Goal: Transaction & Acquisition: Subscribe to service/newsletter

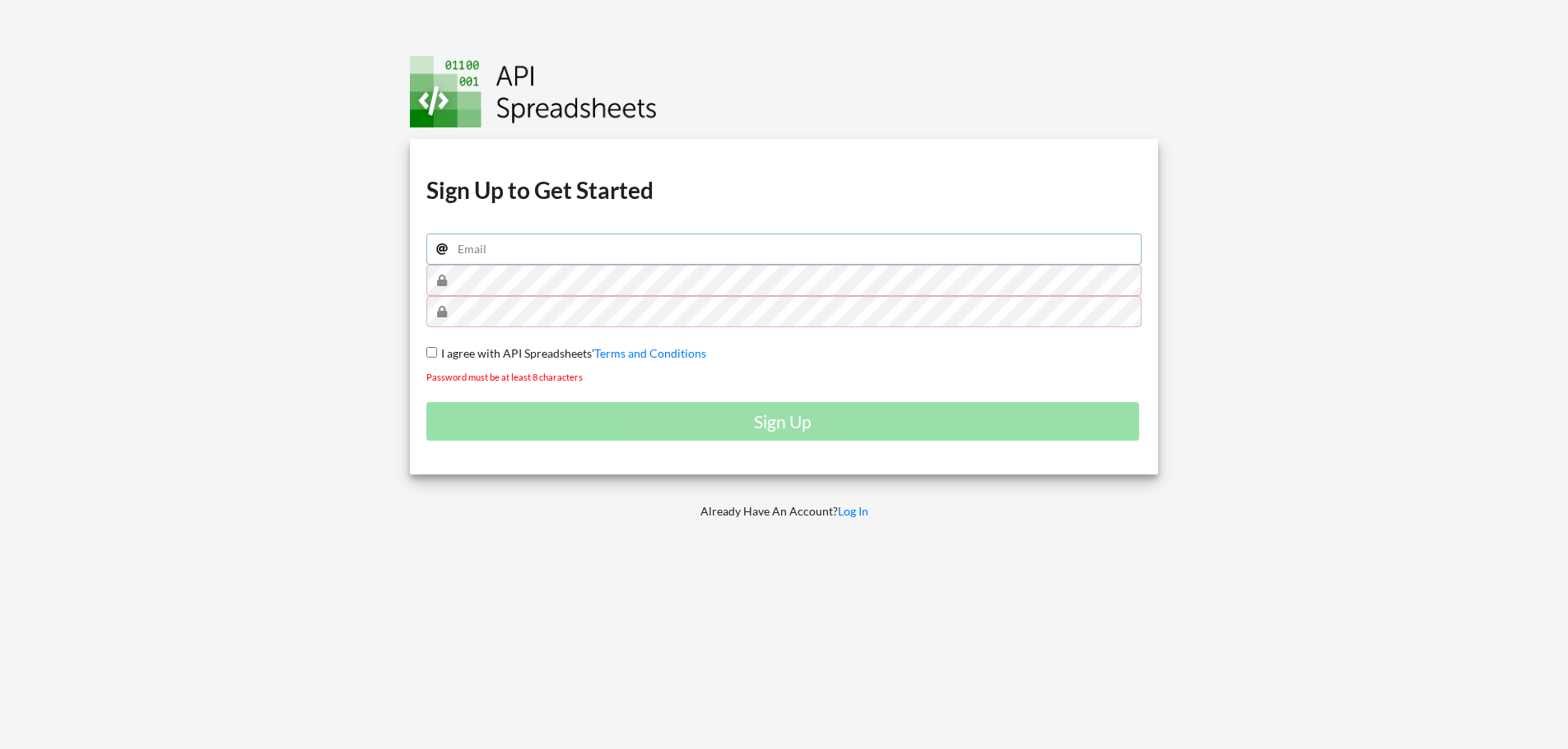
click at [553, 254] on input "email" at bounding box center [784, 250] width 716 height 31
type input "[EMAIL_ADDRESS][DOMAIN_NAME]"
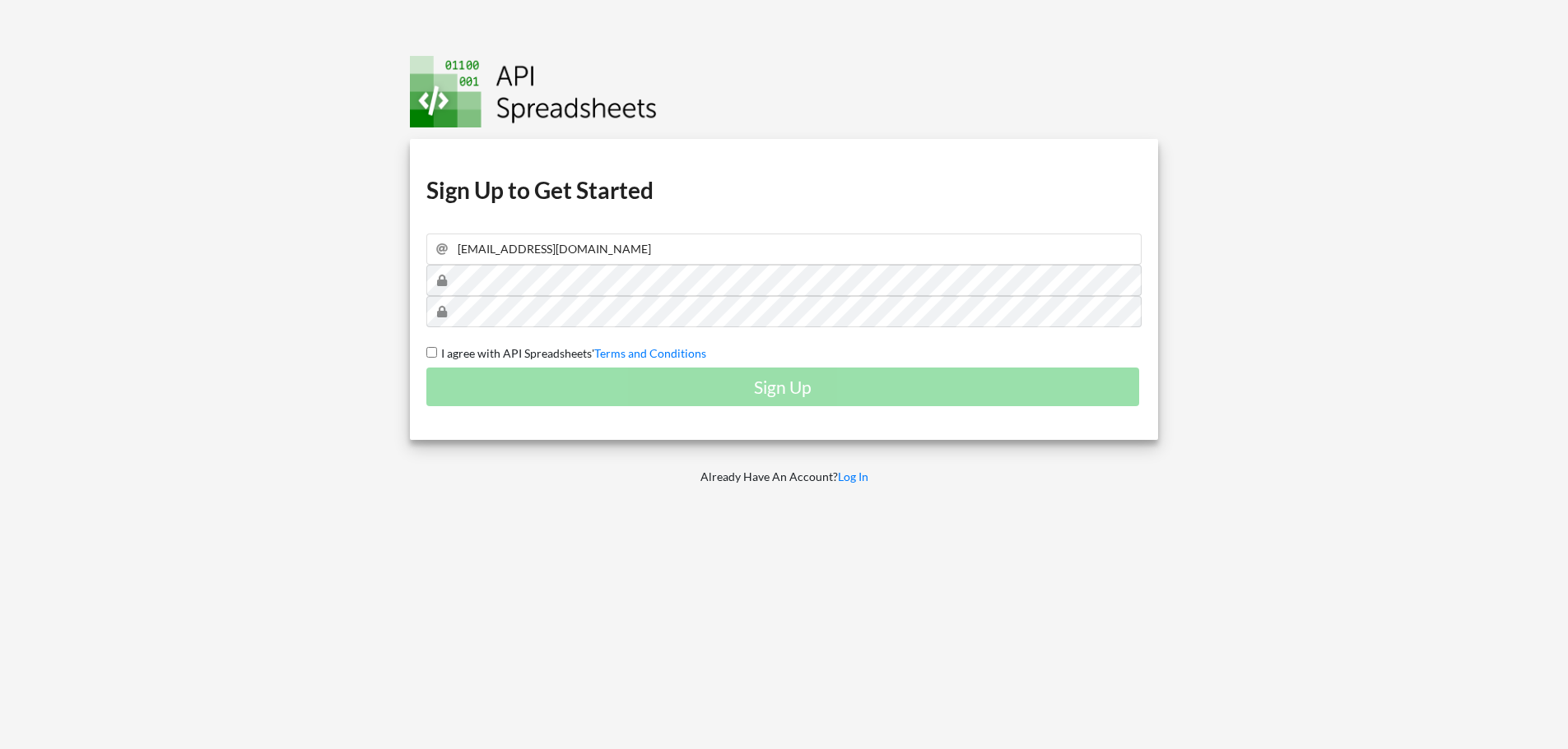
click at [429, 349] on input "I agree with API Spreadsheets' Terms and Conditions" at bounding box center [432, 353] width 10 height 10
checkbox input "true"
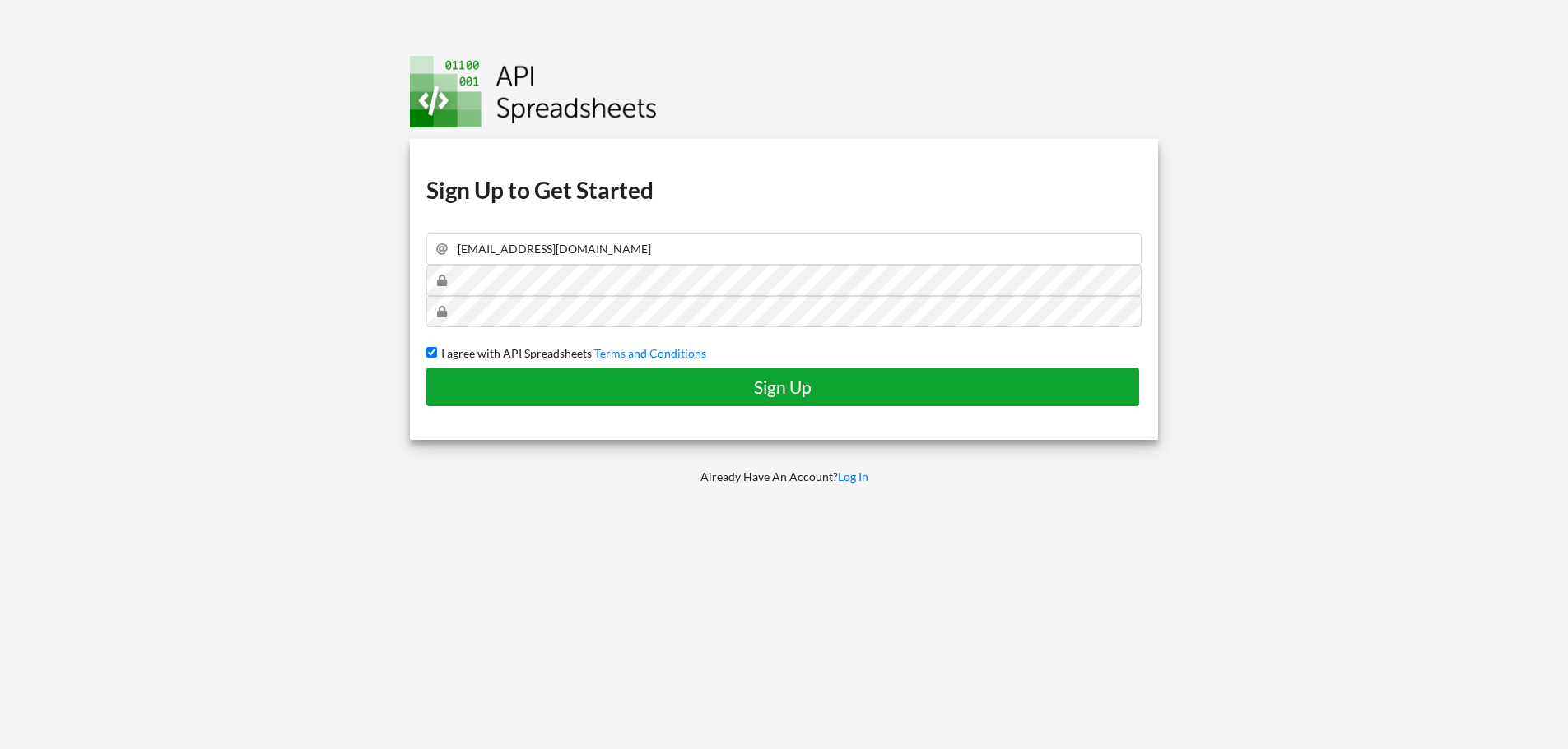
click at [483, 374] on button "Sign Up" at bounding box center [783, 387] width 713 height 38
checkbox input "false"
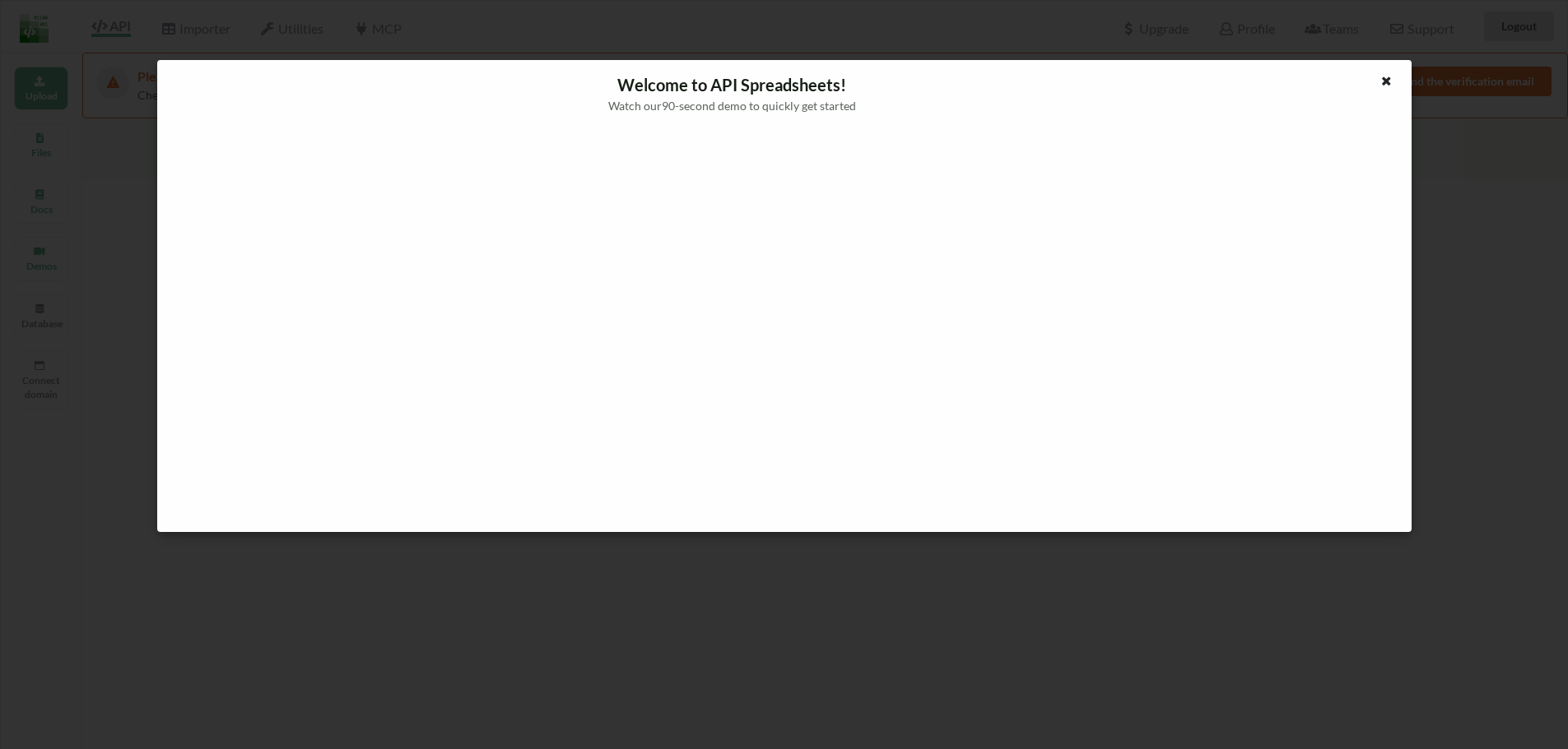
click at [1368, 84] on div at bounding box center [1358, 100] width 105 height 55
click at [1385, 86] on div at bounding box center [1387, 83] width 21 height 21
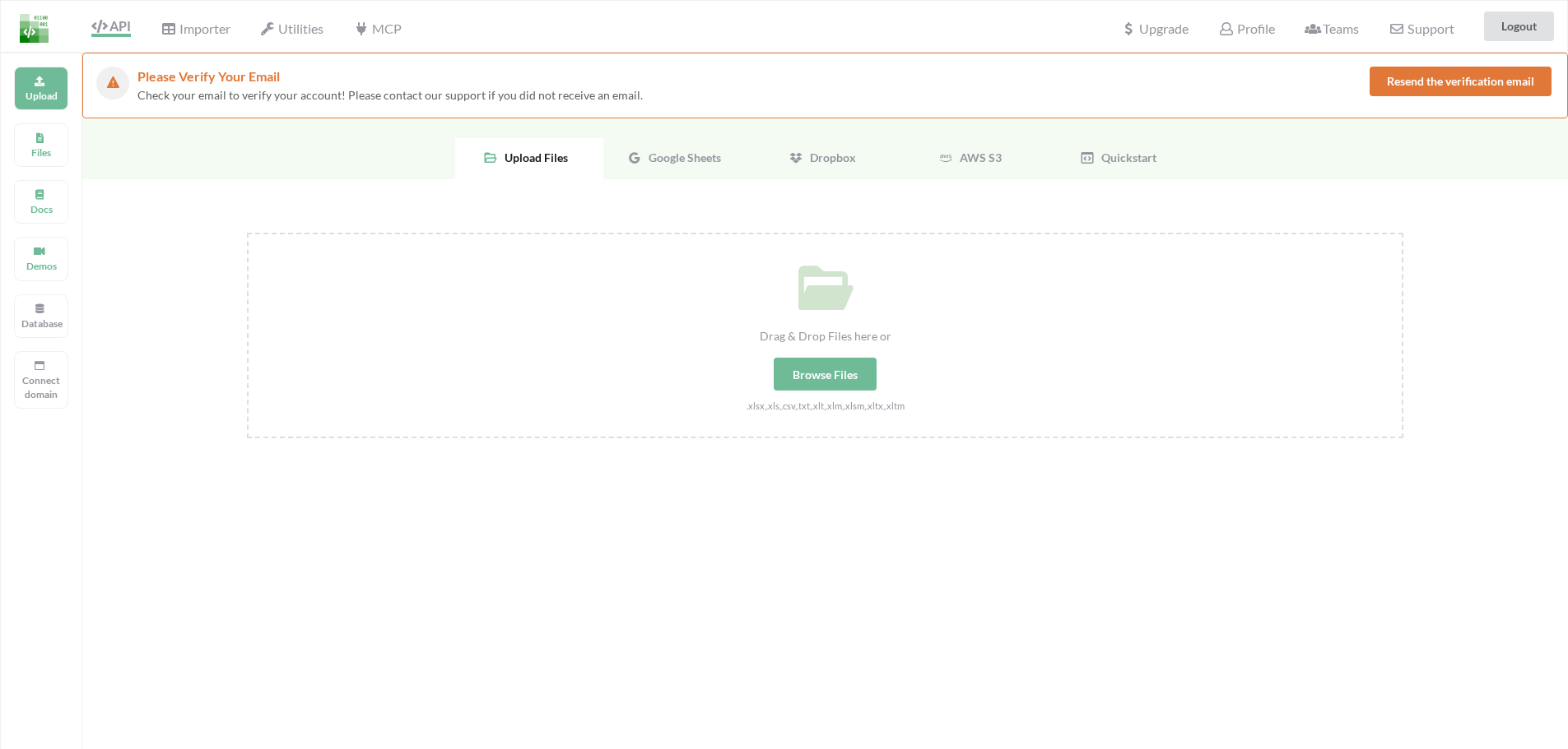
click at [778, 381] on div "Browse Files" at bounding box center [825, 374] width 103 height 33
click at [247, 233] on input "Drag & Drop Files here or Browse Files .xlsx,.xls,.csv,.txt,.xlt,.xlm,.xlsm,.xl…" at bounding box center [247, 233] width 0 height 0
click at [183, 34] on span "Importer" at bounding box center [195, 31] width 69 height 20
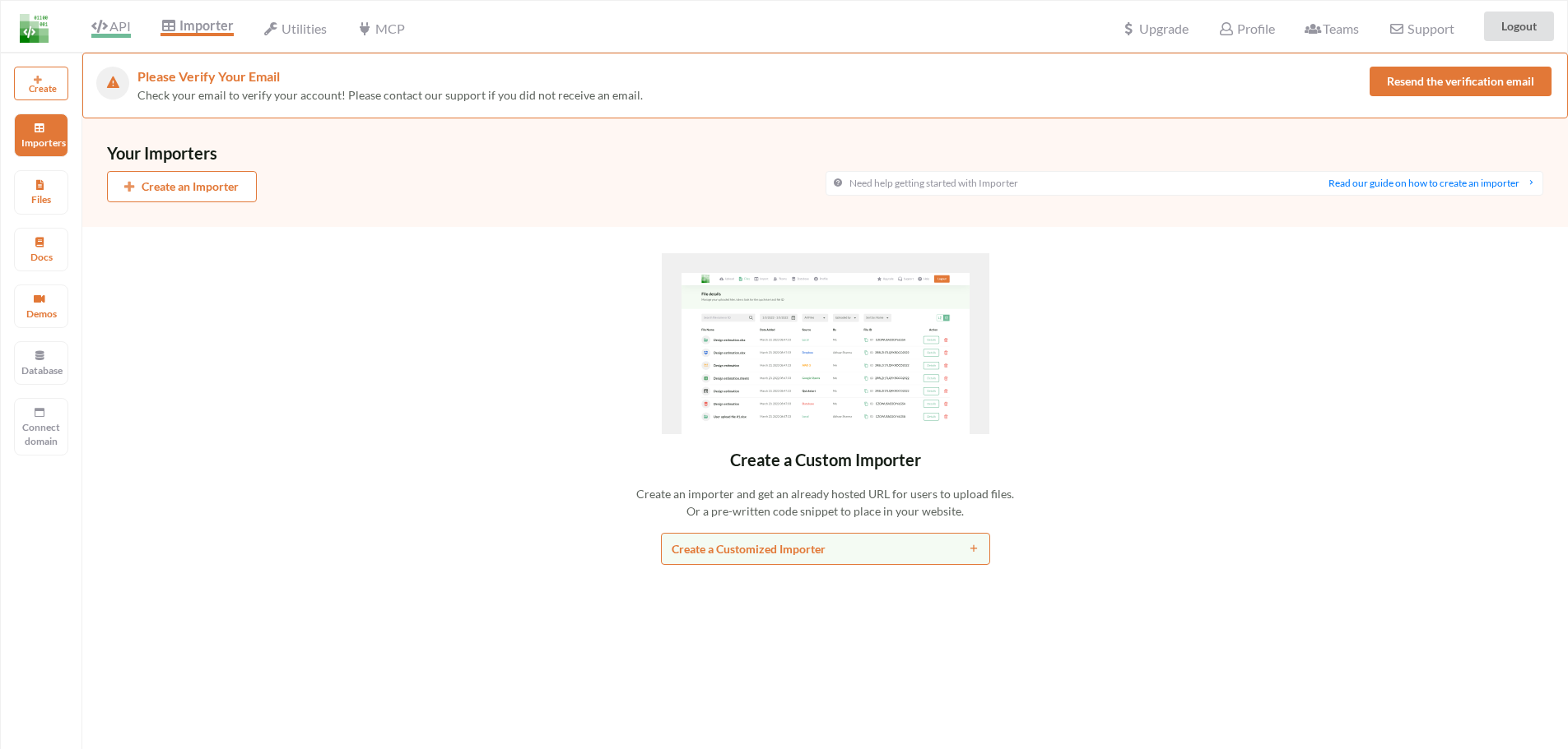
click at [107, 19] on span "API" at bounding box center [111, 28] width 39 height 20
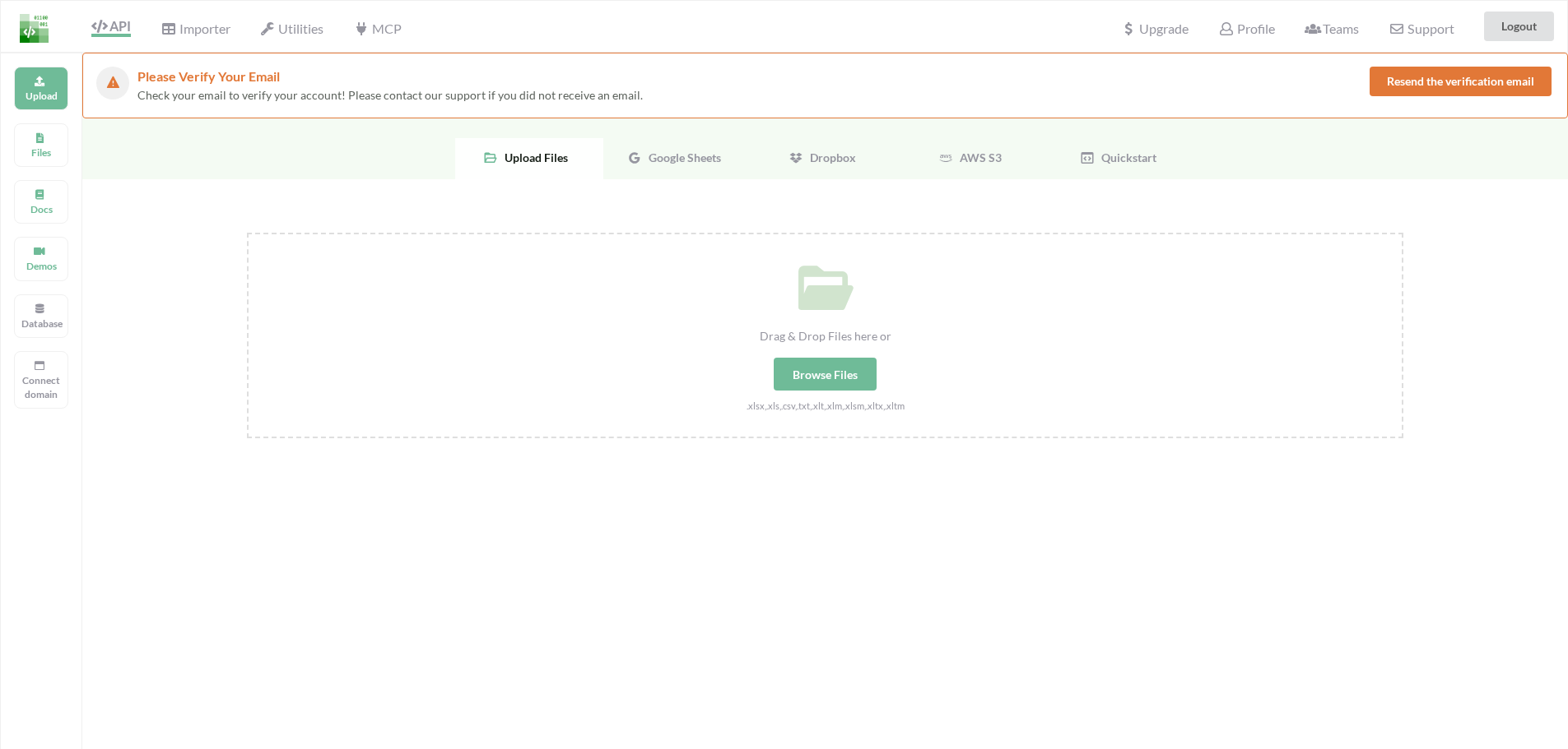
click at [831, 366] on div "Browse Files" at bounding box center [825, 374] width 103 height 33
click at [247, 233] on input "Drag & Drop Files here or Browse Files .xlsx,.xls,.csv,.txt,.xlt,.xlm,.xlsm,.xl…" at bounding box center [247, 233] width 0 height 0
click at [692, 148] on div "Google Sheets" at bounding box center [678, 158] width 149 height 41
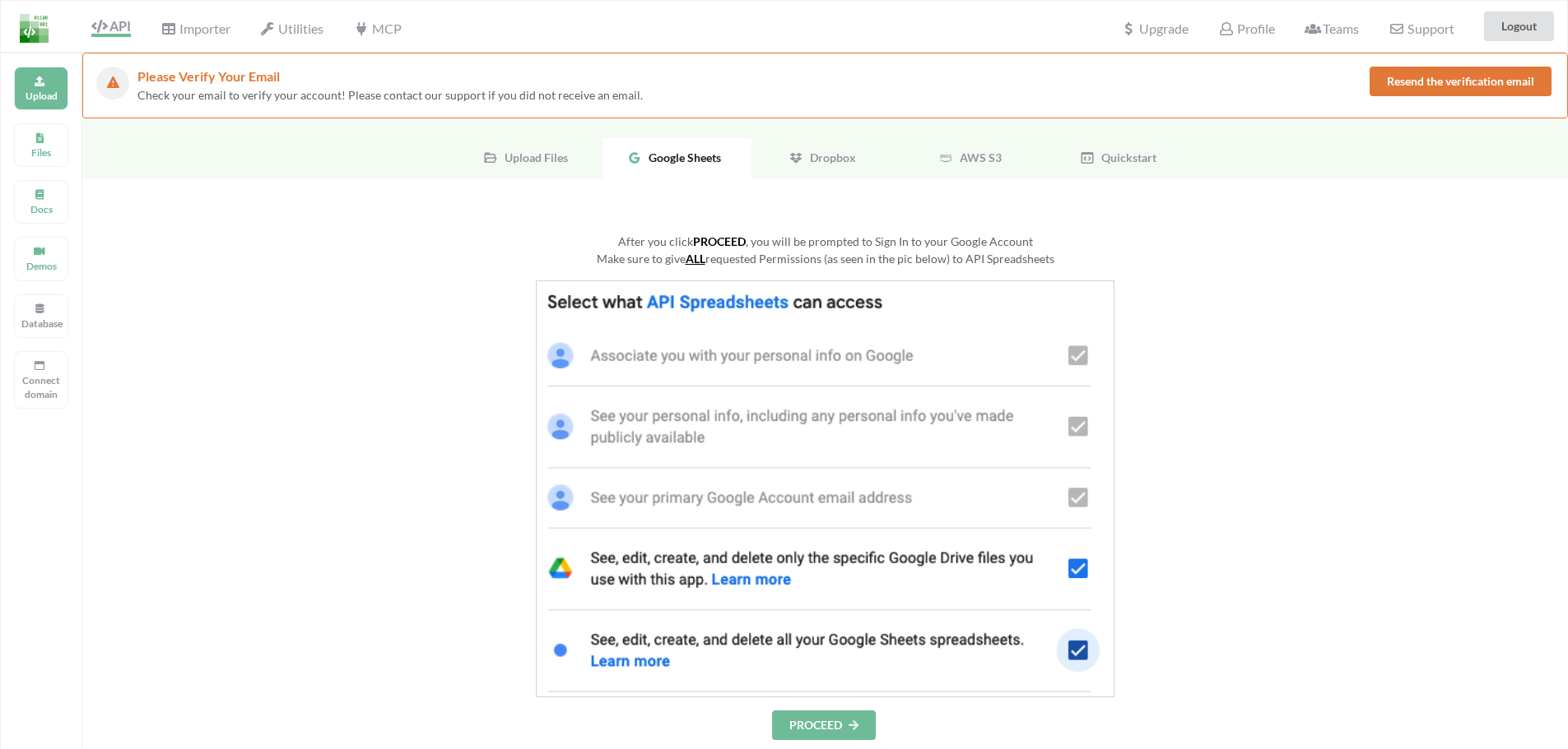
click at [841, 721] on button "PROCEED" at bounding box center [824, 725] width 104 height 30
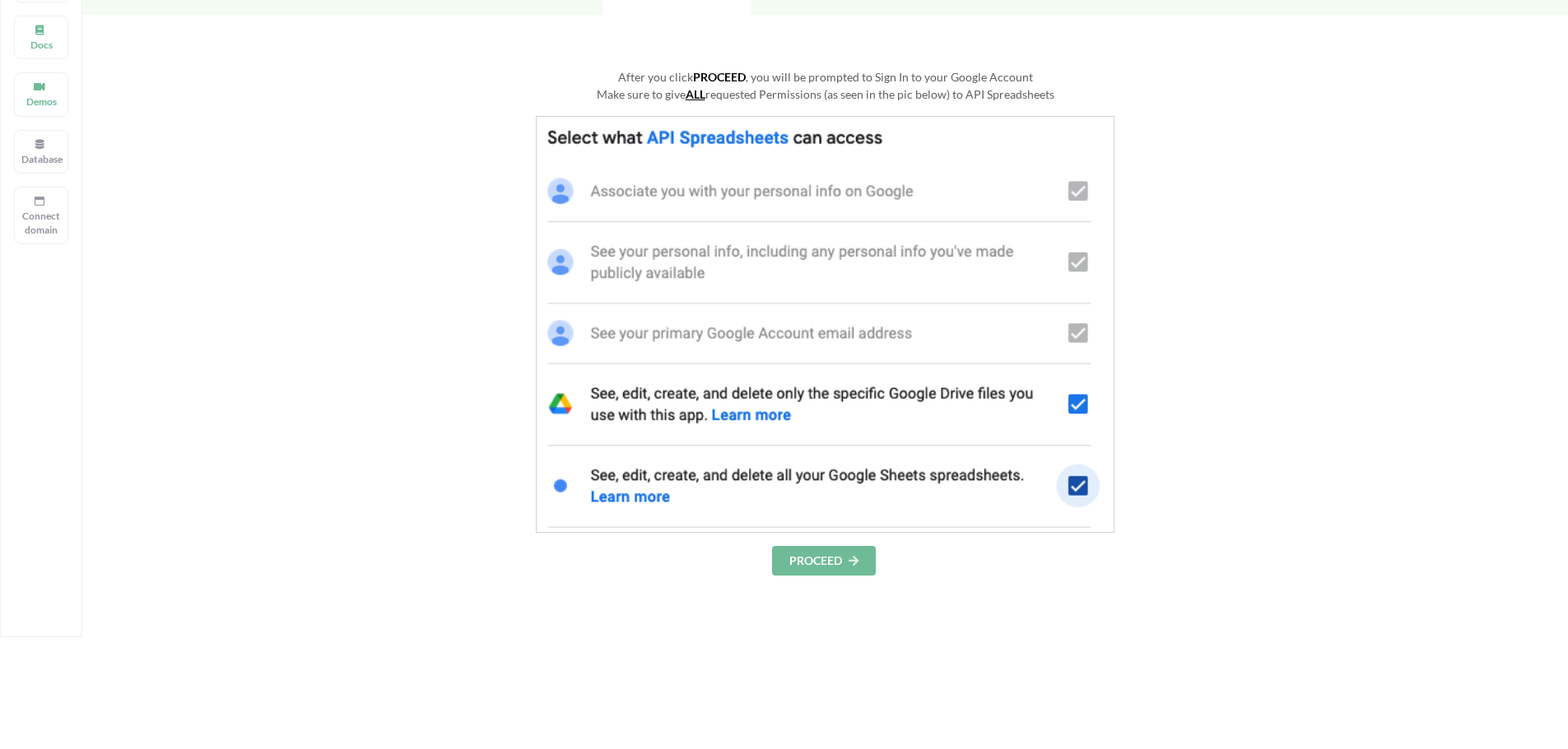
scroll to position [82, 0]
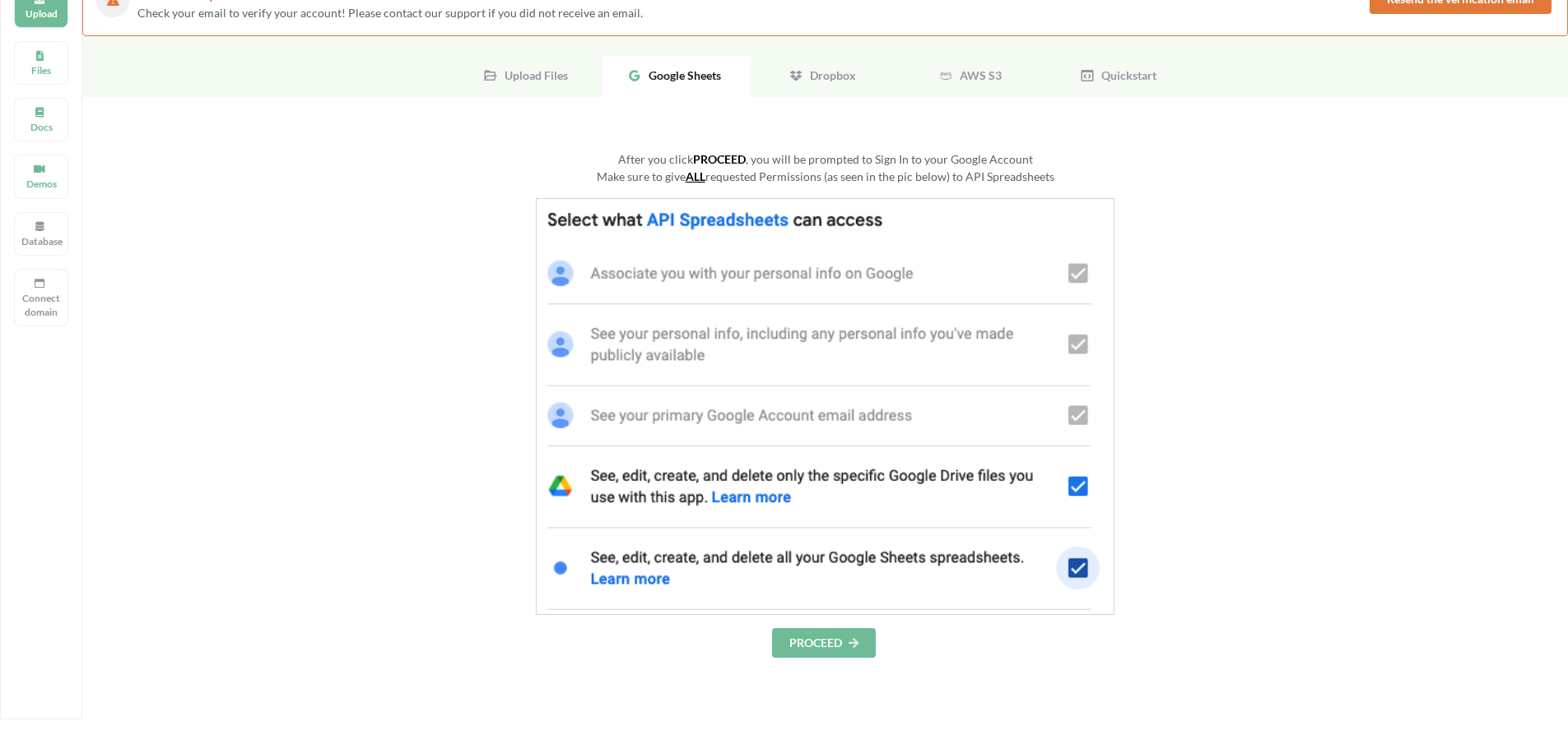
click at [829, 645] on button "PROCEED" at bounding box center [824, 643] width 104 height 30
click at [550, 80] on span "Upload Files" at bounding box center [533, 75] width 70 height 14
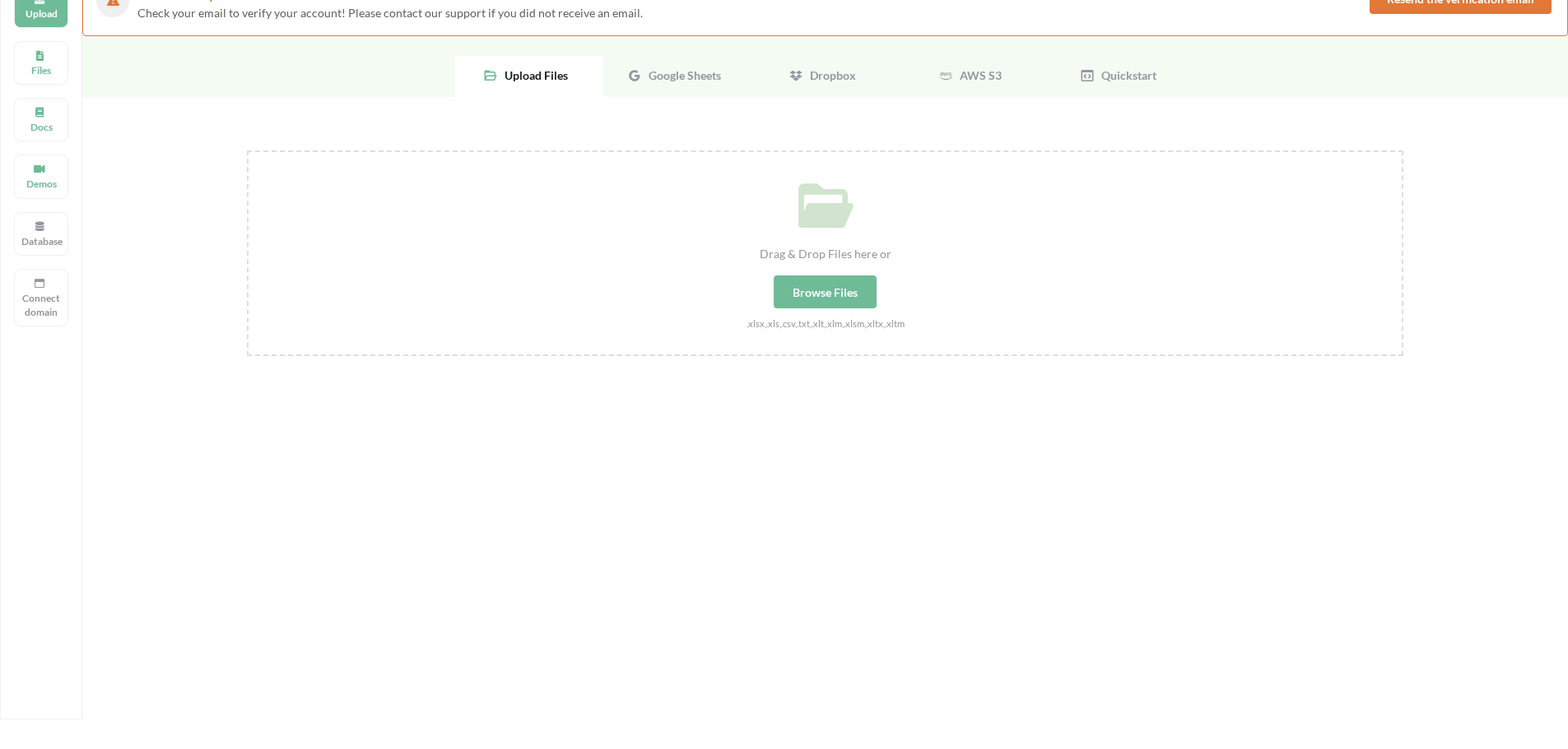
click at [824, 302] on div "Browse Files" at bounding box center [825, 292] width 103 height 33
click at [247, 150] on input "Drag & Drop Files here or Browse Files .xlsx,.xls,.csv,.txt,.xlt,.xlm,.xlsm,.xl…" at bounding box center [247, 150] width 0 height 0
type input "C:\fakepath\Processor's List (1).xlsx"
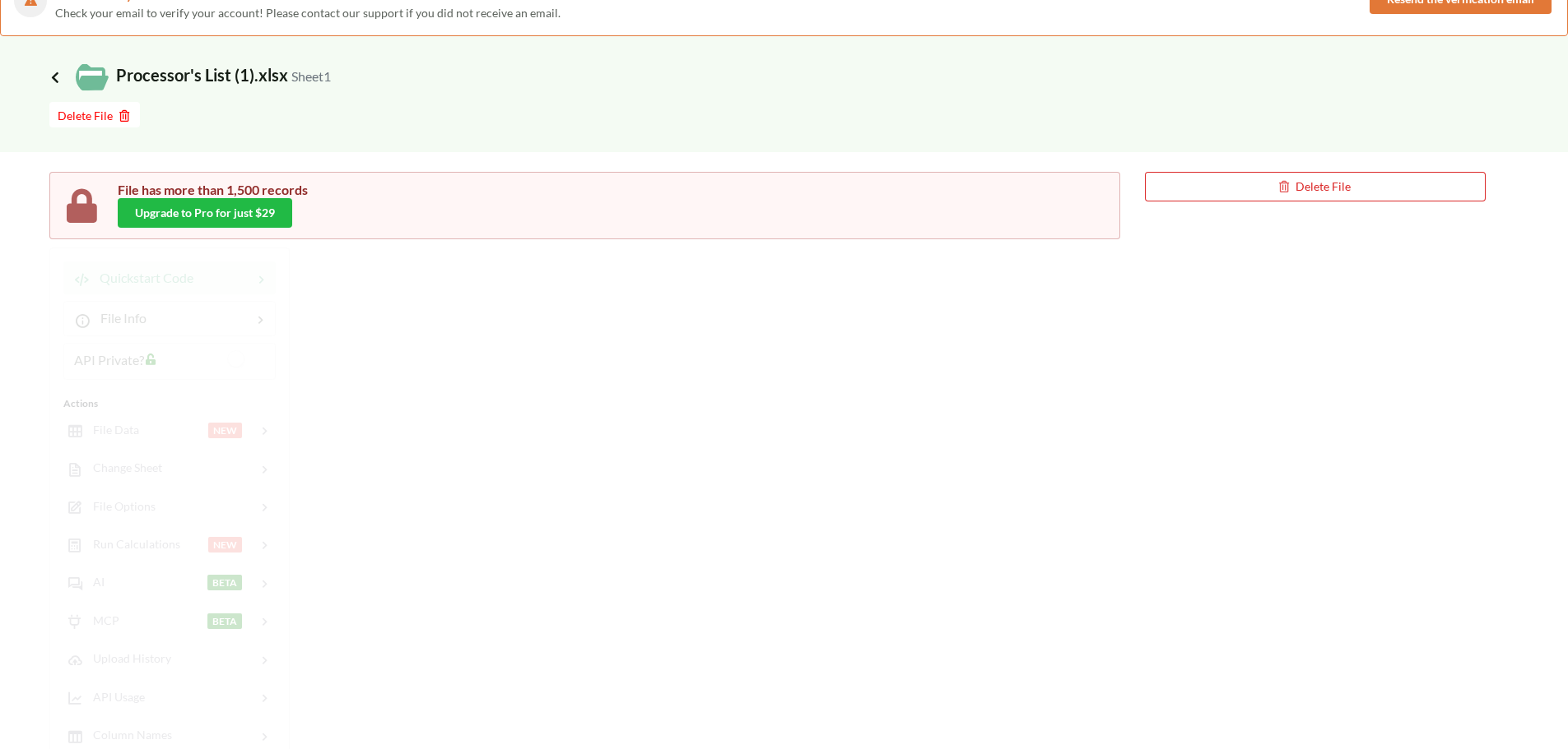
click at [54, 78] on icon at bounding box center [55, 77] width 15 height 13
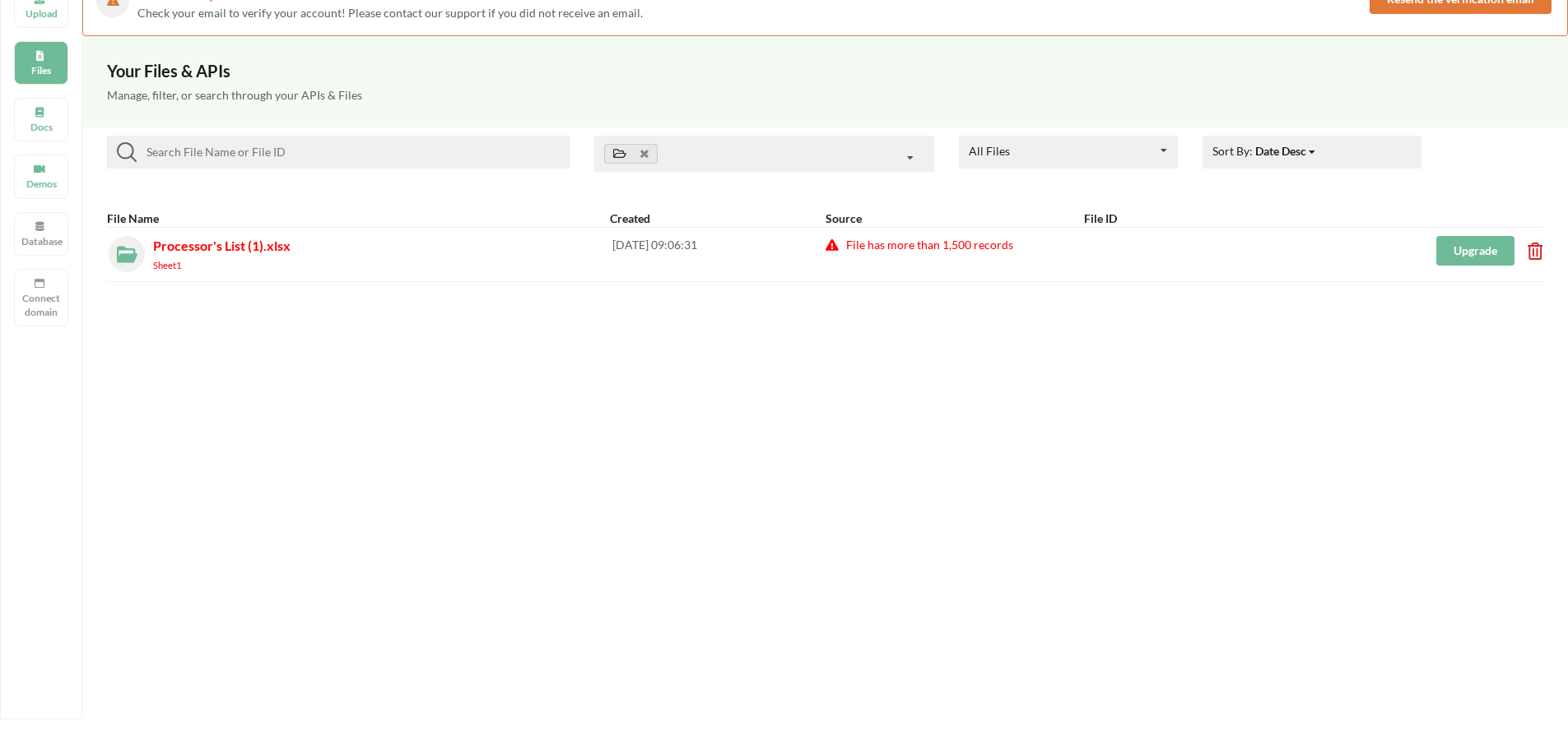
click at [1532, 246] on icon at bounding box center [1530, 246] width 5 height 7
click at [1453, 163] on button "Delete File" at bounding box center [1427, 157] width 89 height 30
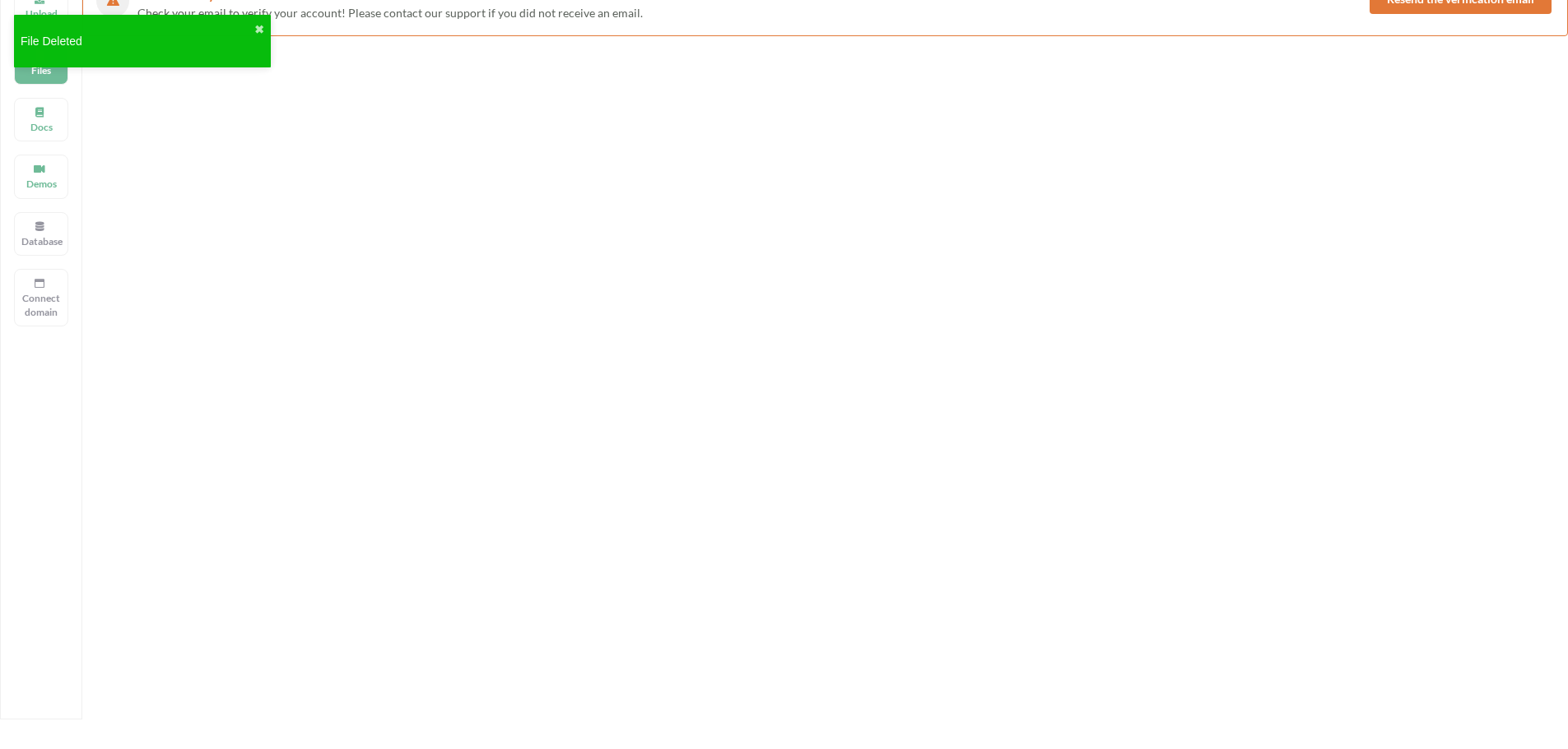
click at [265, 18] on div "File Deleted ✖" at bounding box center [142, 41] width 257 height 52
click at [253, 24] on div "File Deleted ✖" at bounding box center [143, 41] width 257 height 52
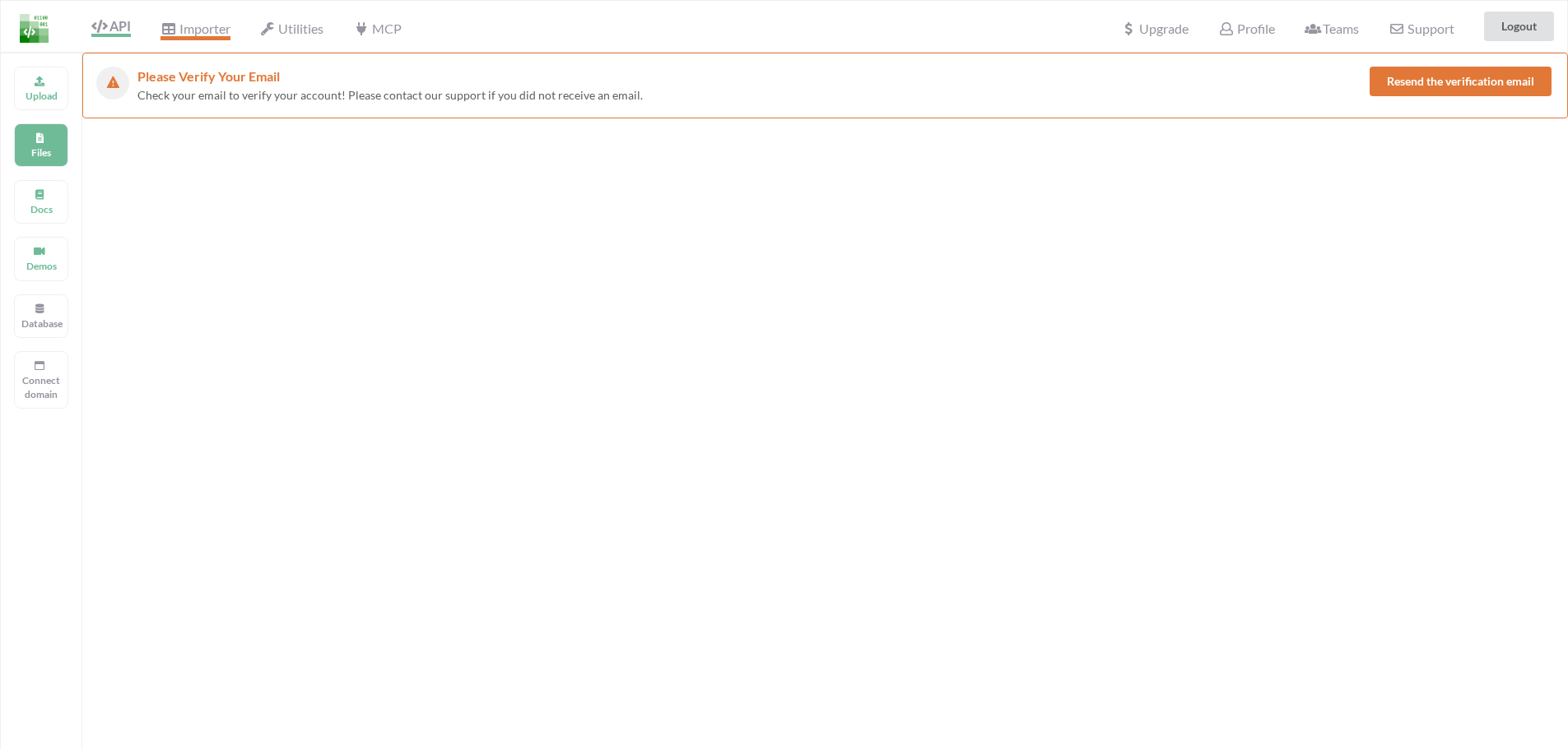
click at [215, 28] on span "Importer" at bounding box center [195, 31] width 69 height 20
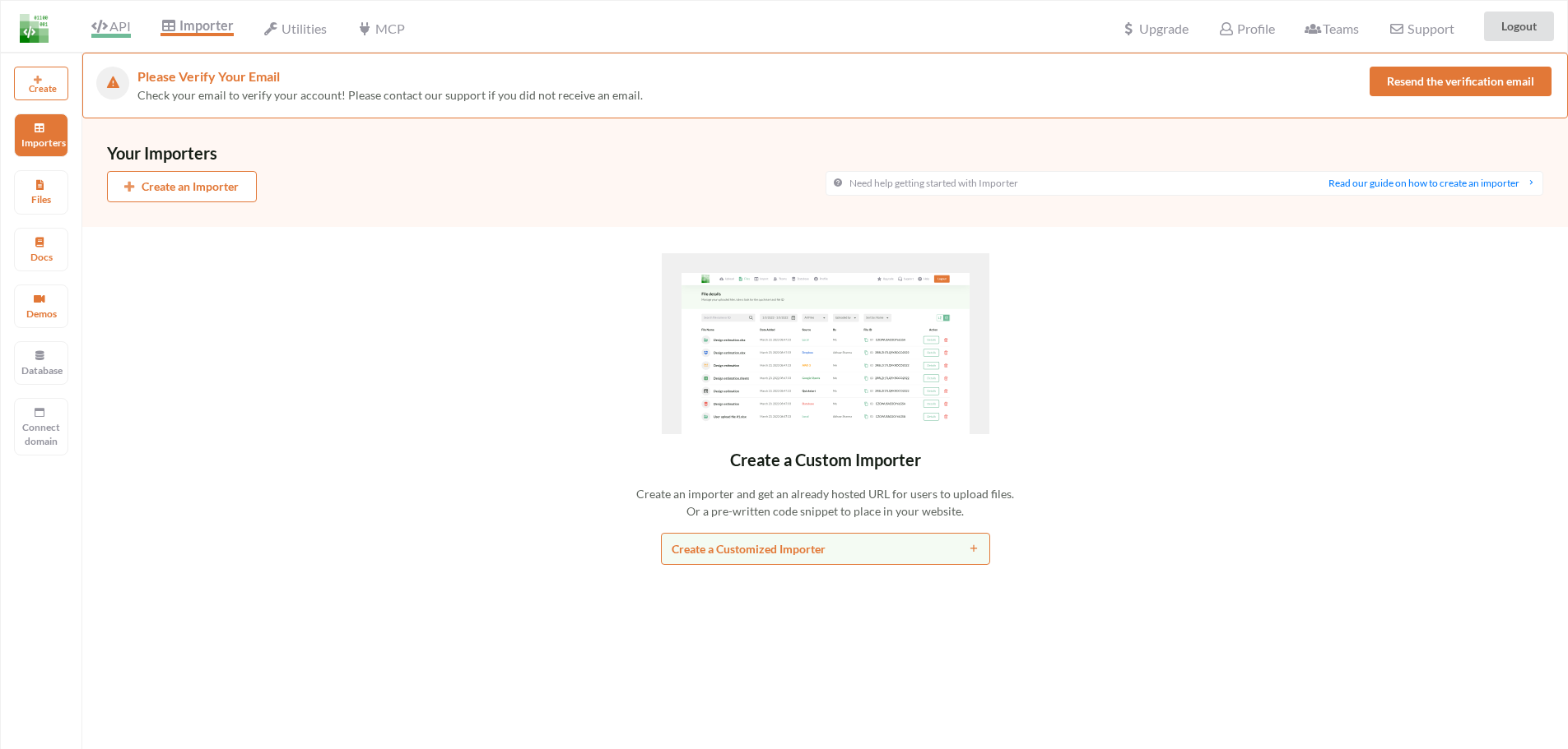
click at [103, 25] on icon at bounding box center [100, 26] width 16 height 13
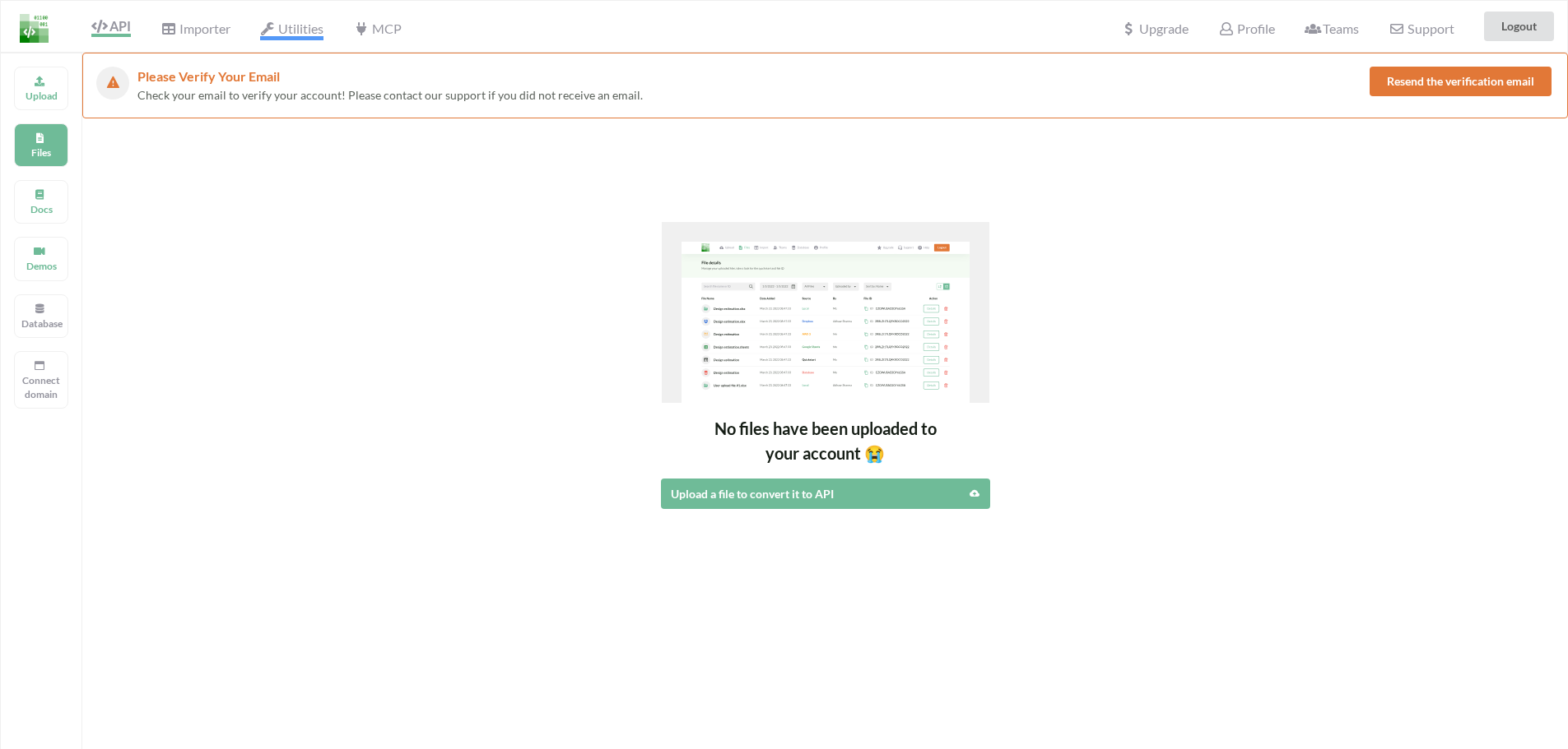
click at [291, 28] on span "Utilities" at bounding box center [292, 31] width 64 height 20
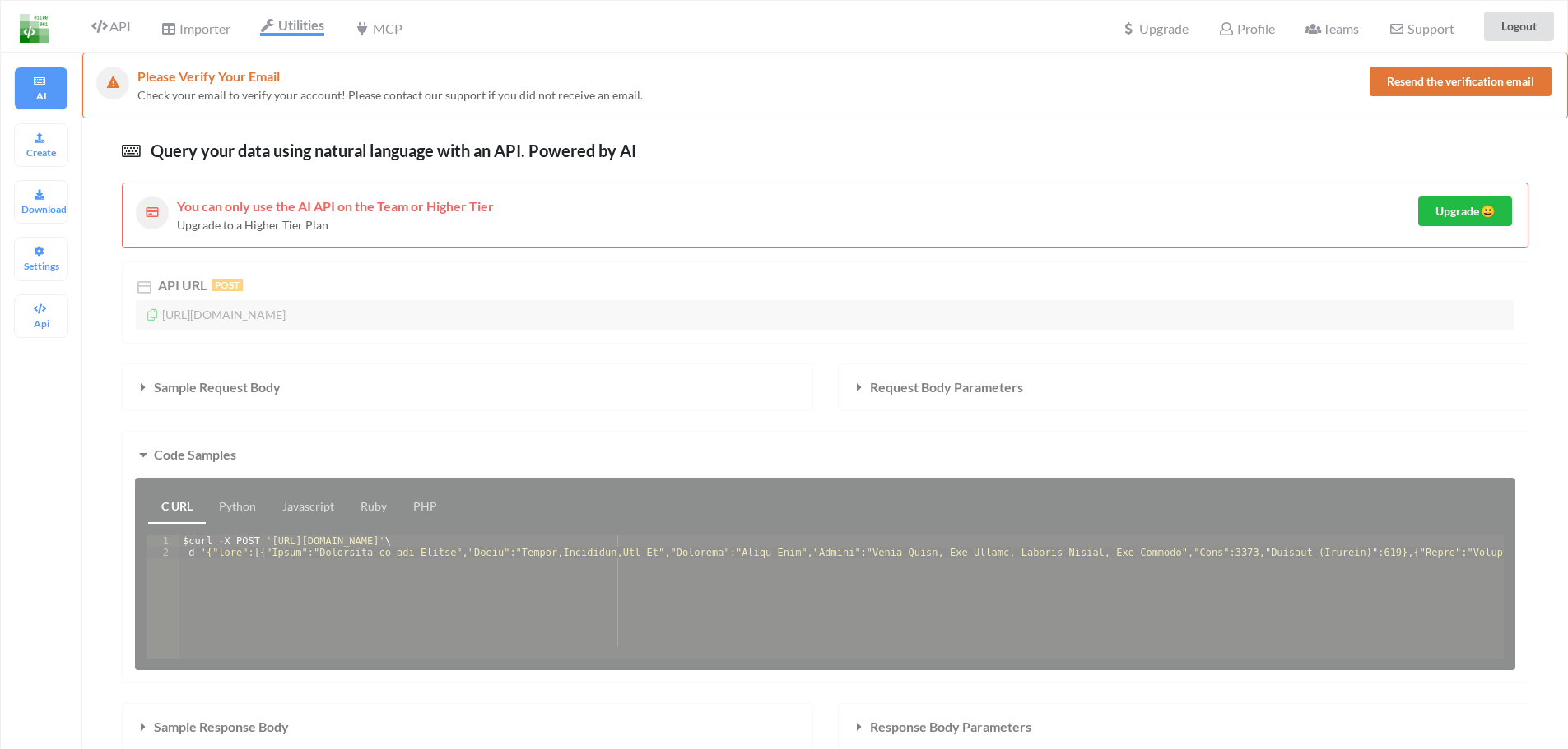
drag, startPoint x: 125, startPoint y: 24, endPoint x: 118, endPoint y: 39, distance: 16.6
click at [120, 34] on span "API" at bounding box center [111, 26] width 39 height 16
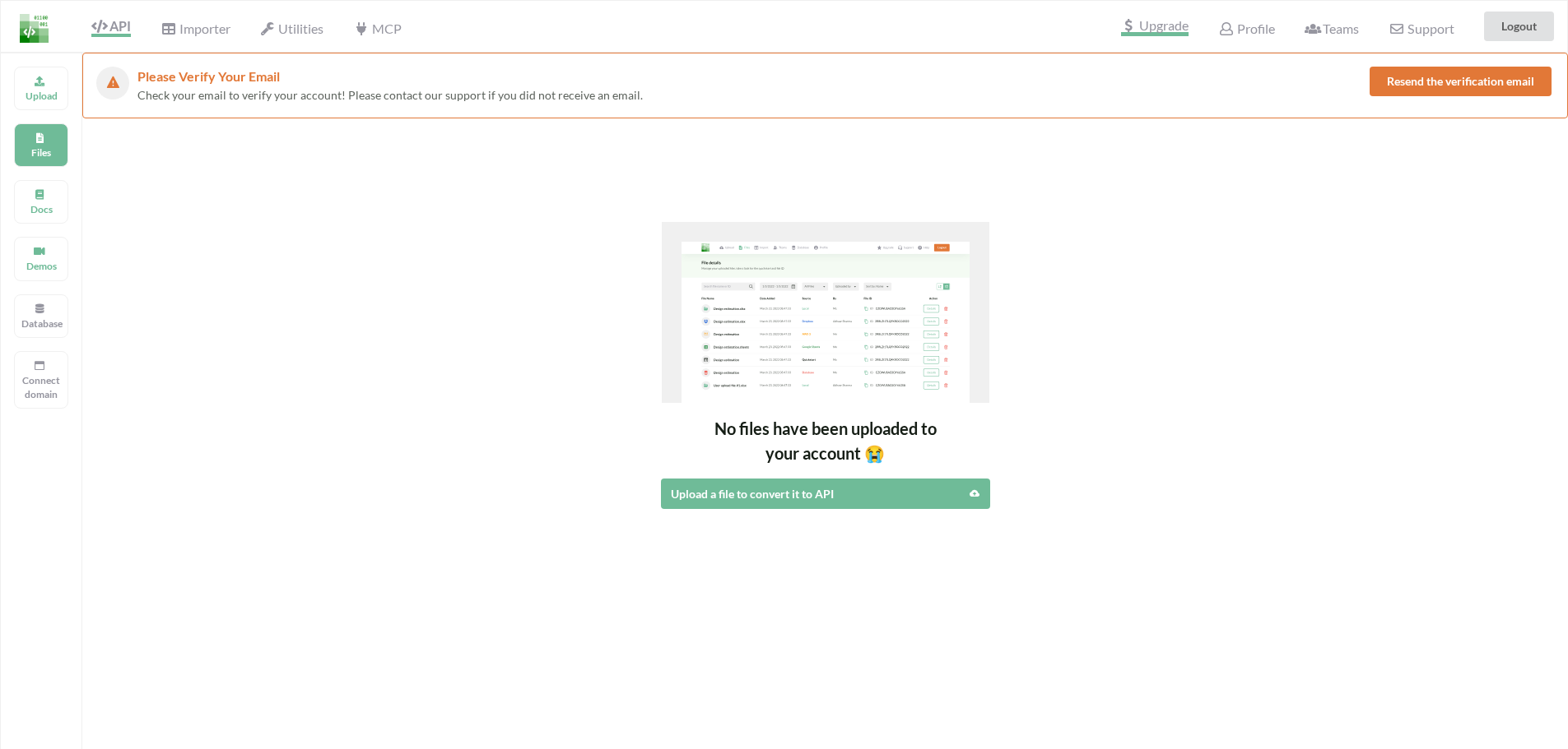
click at [1151, 25] on span "Upgrade" at bounding box center [1154, 28] width 67 height 17
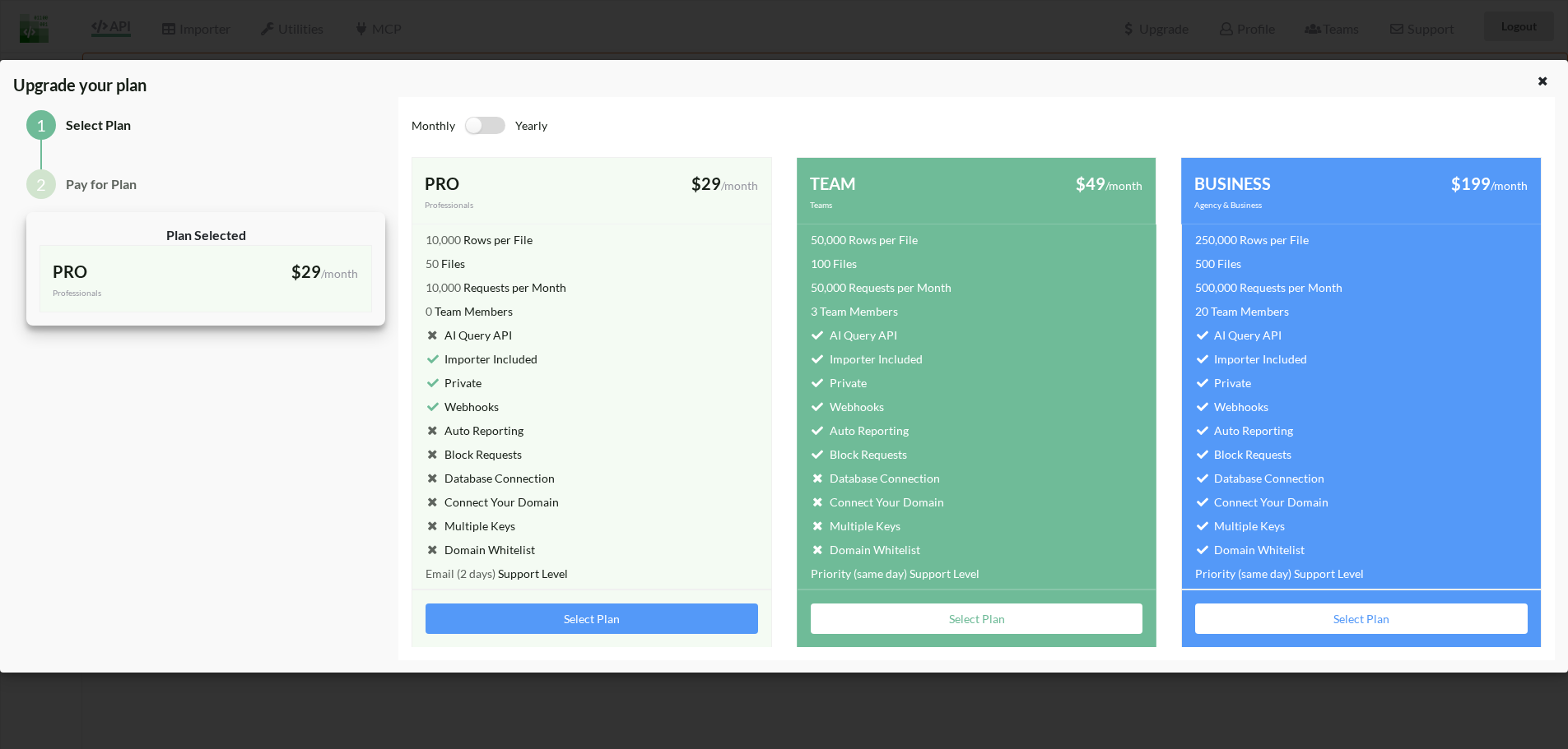
click at [480, 123] on label at bounding box center [485, 126] width 40 height 17
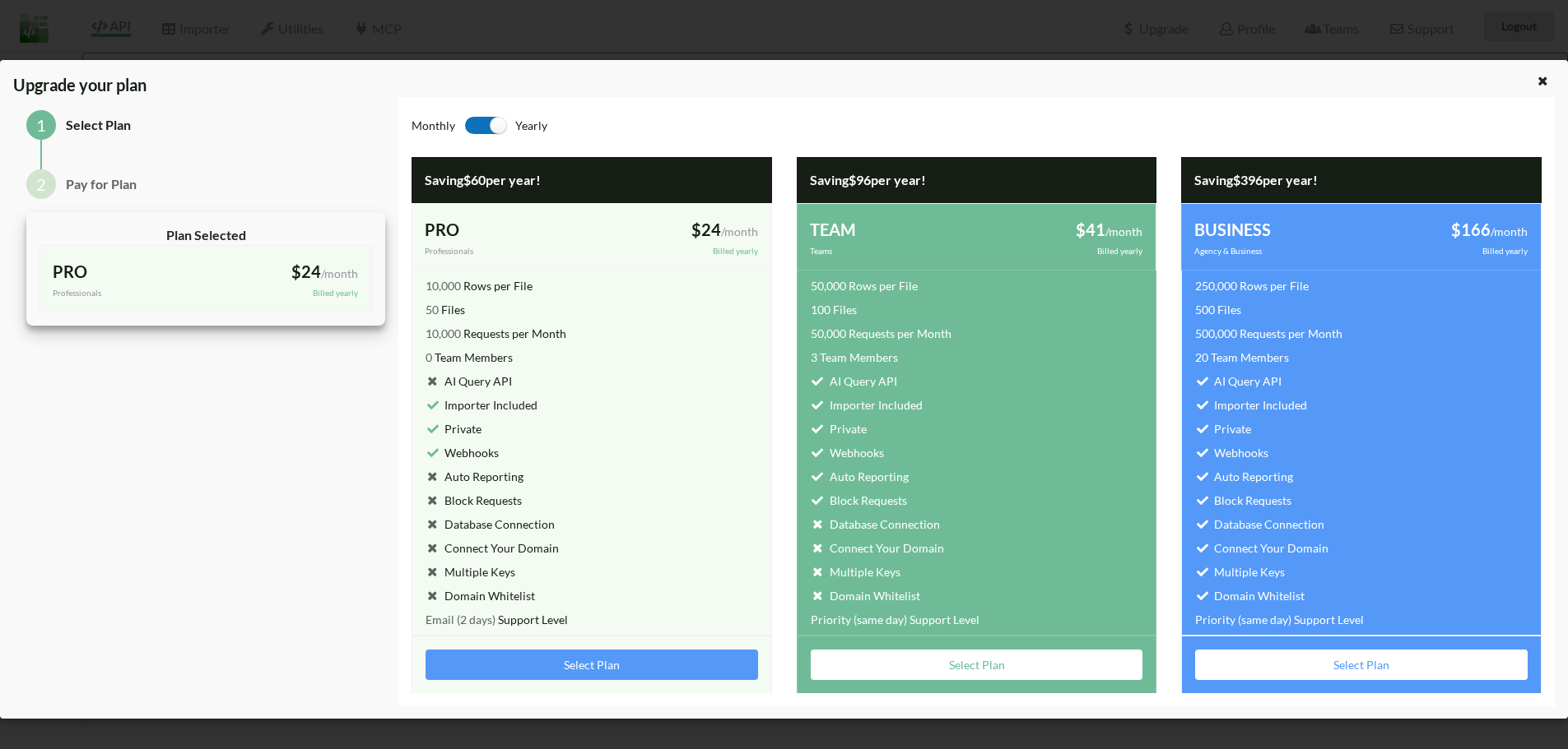
click at [494, 121] on label at bounding box center [485, 126] width 40 height 17
checkbox input "false"
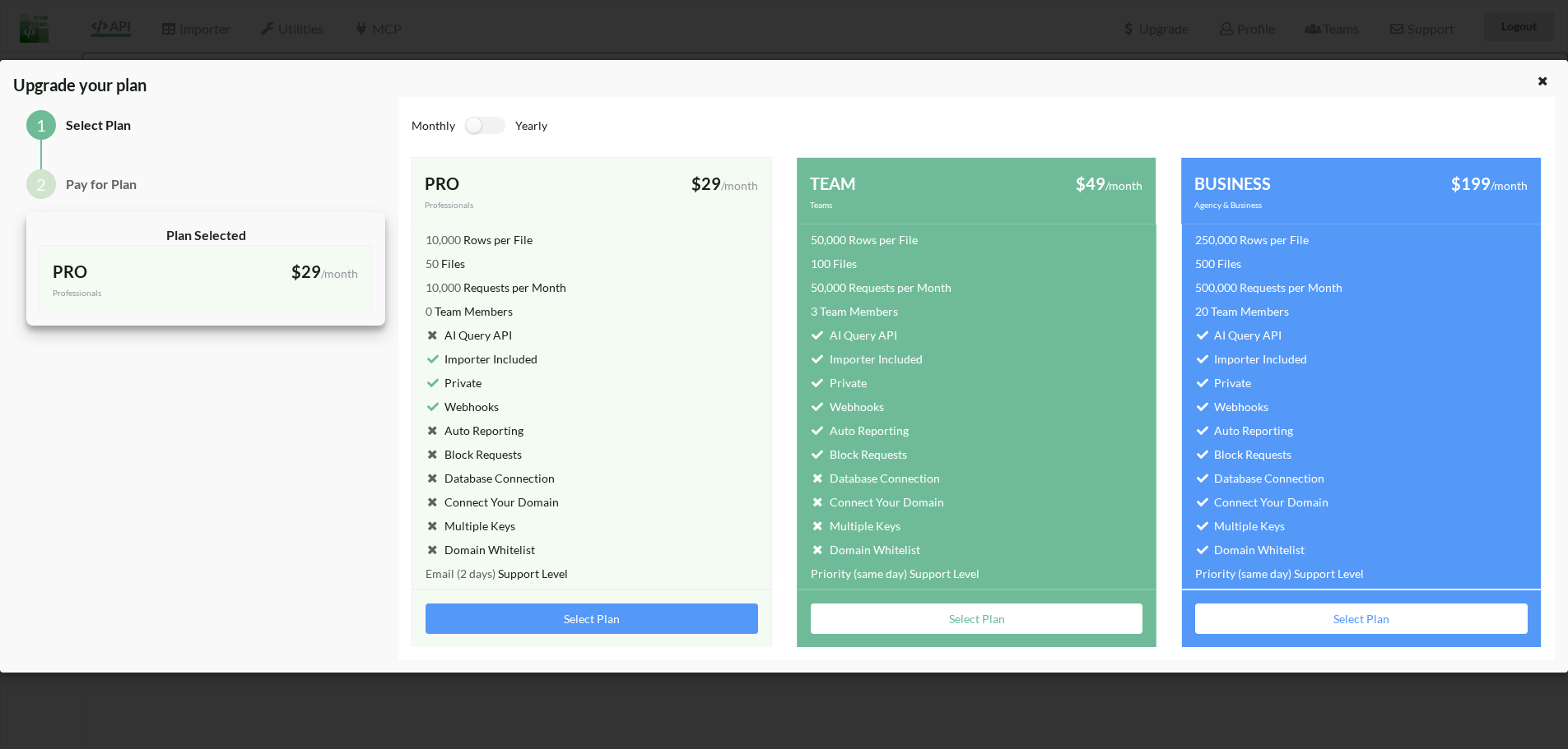
click at [1546, 73] on icon at bounding box center [1543, 79] width 14 height 11
